Goal: Task Accomplishment & Management: Use online tool/utility

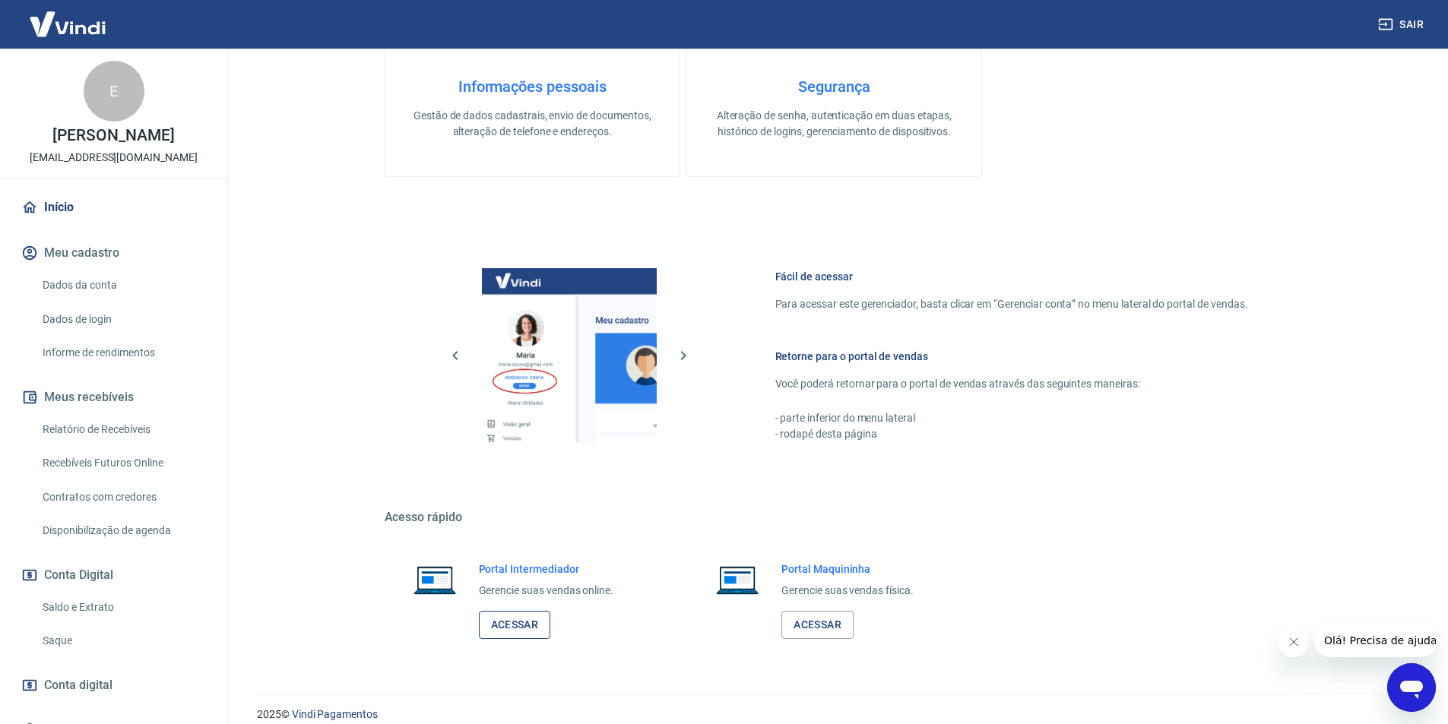
scroll to position [579, 0]
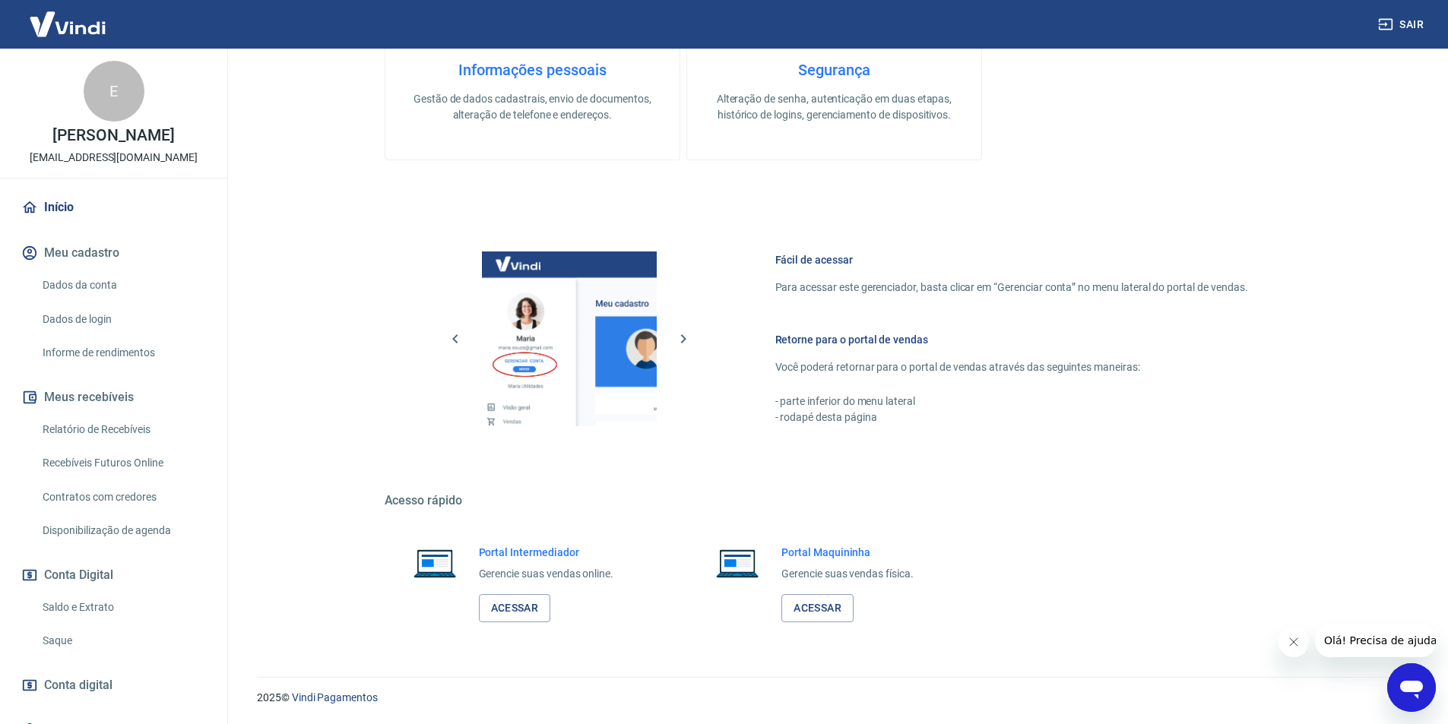
click at [531, 625] on div "Portal Intermediador Gerencie suas vendas online. Acessar" at bounding box center [532, 584] width 294 height 114
click at [528, 612] on link "Acessar" at bounding box center [515, 608] width 72 height 28
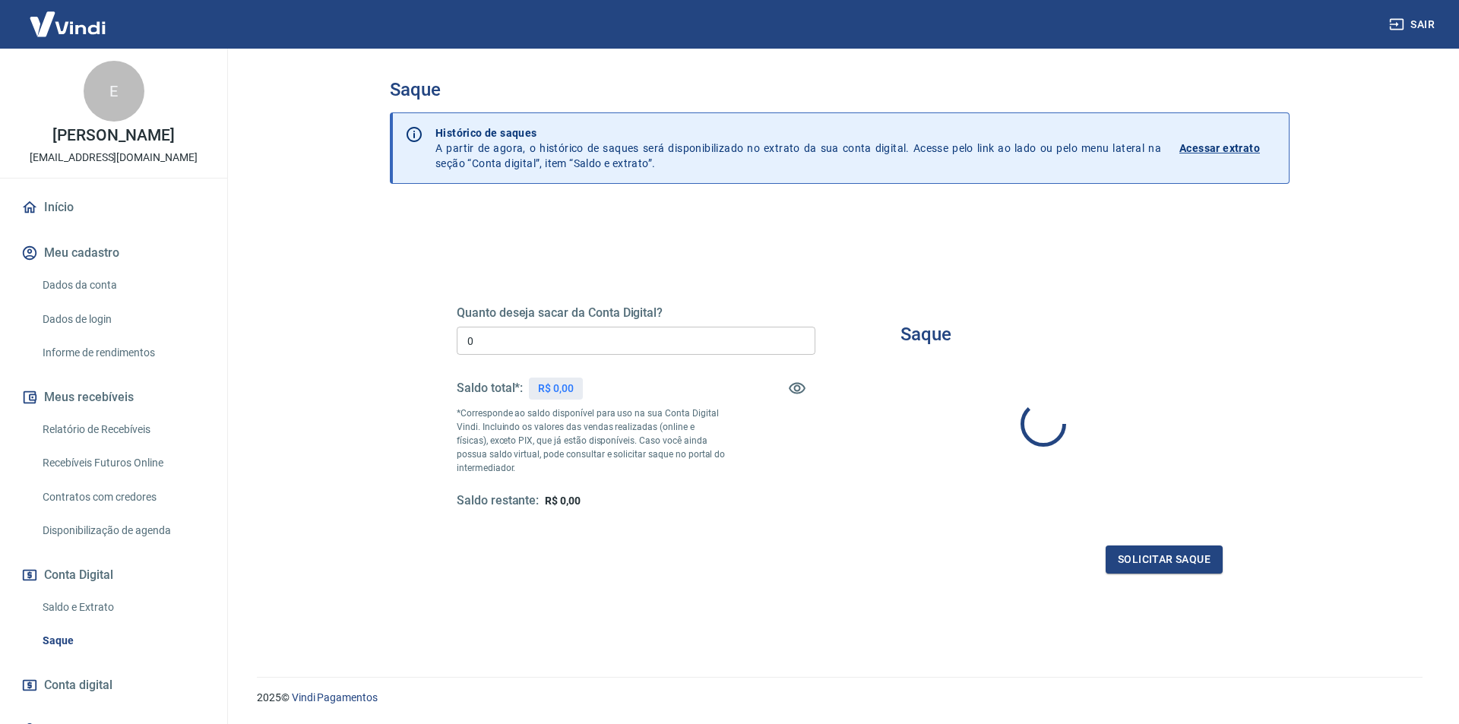
type input "R$ 0,00"
